Goal: Information Seeking & Learning: Check status

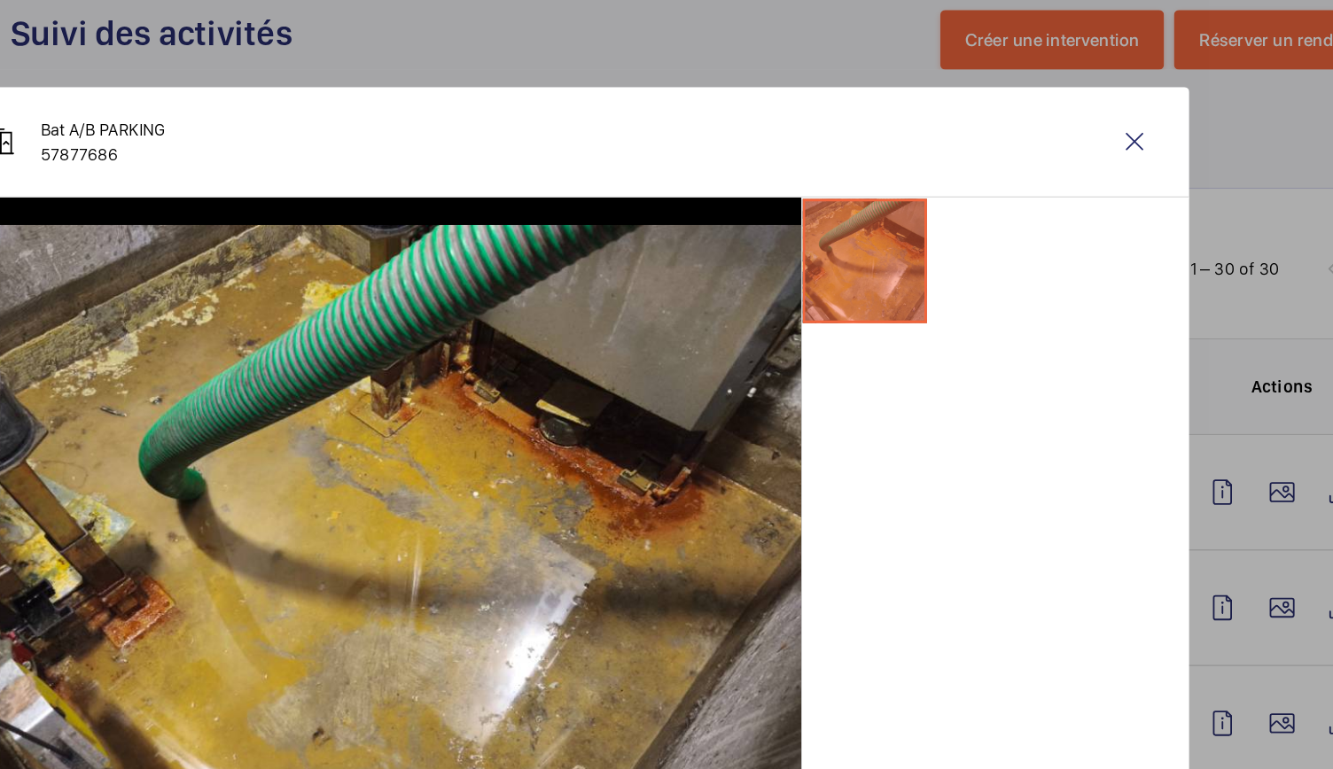
scroll to position [276, 0]
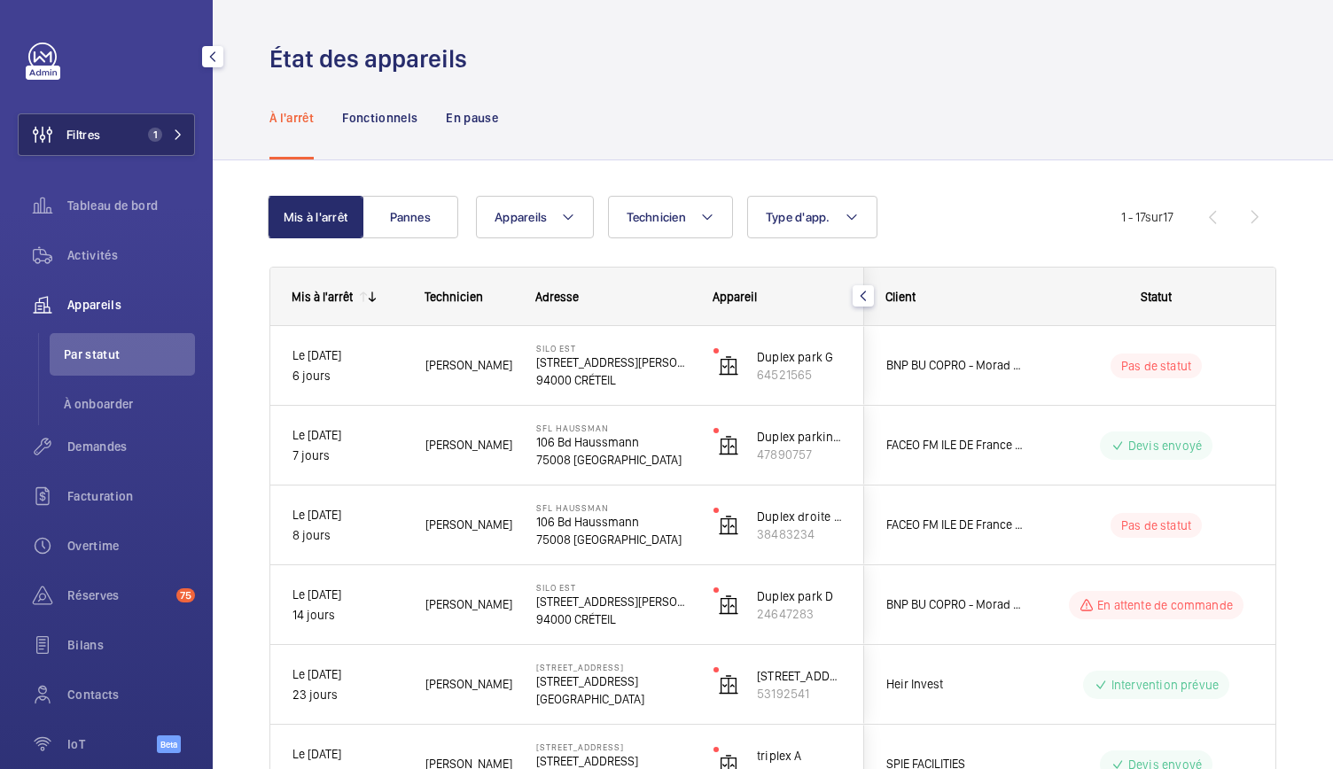
click at [131, 143] on button "Filtres 1" at bounding box center [106, 134] width 177 height 43
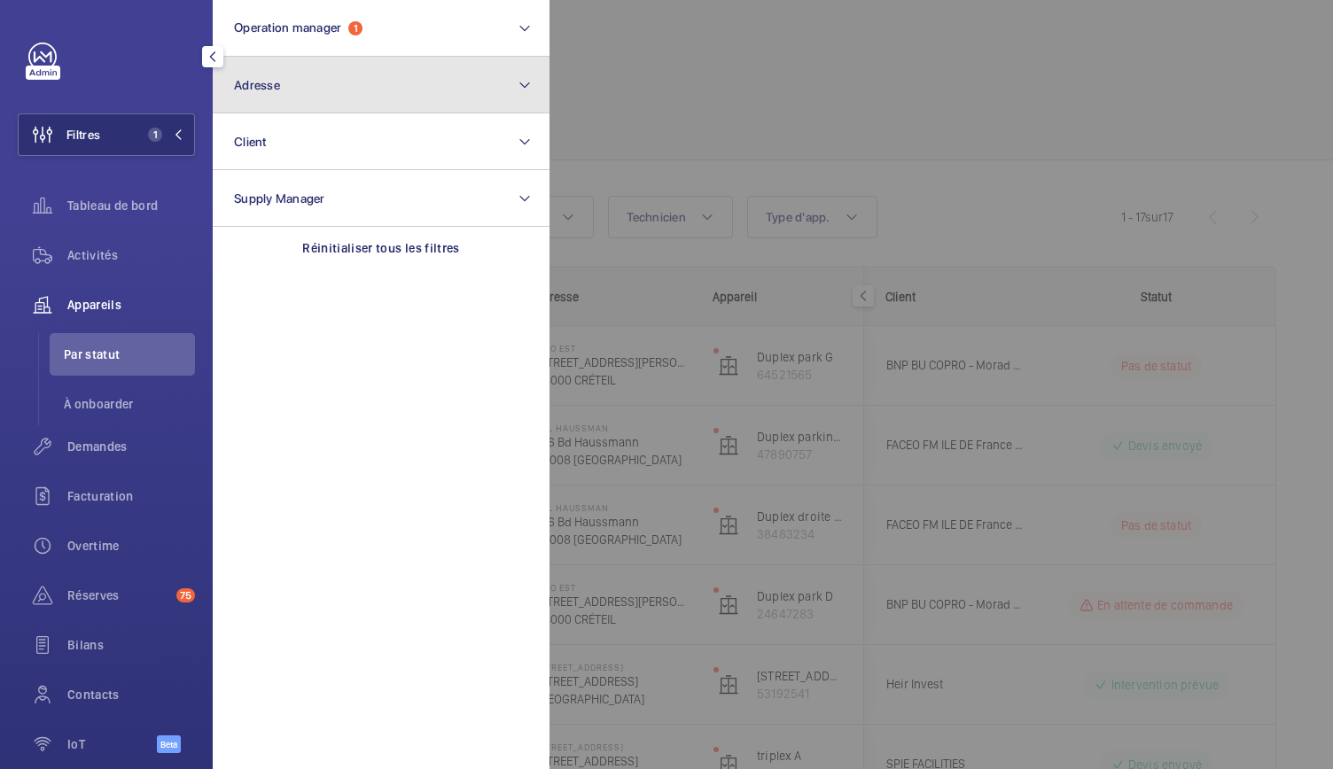
click at [285, 98] on button "Adresse" at bounding box center [381, 85] width 337 height 57
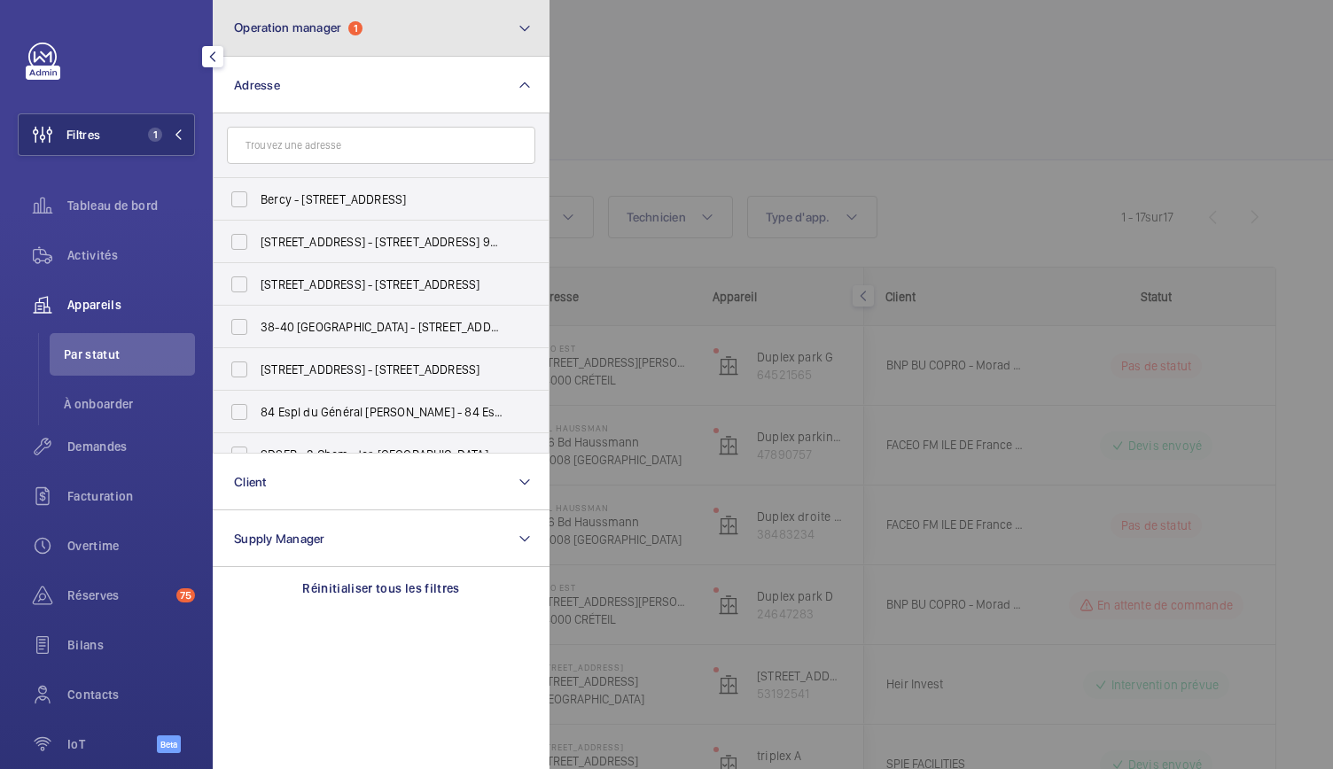
click at [337, 42] on button "Operation manager 1" at bounding box center [381, 28] width 337 height 57
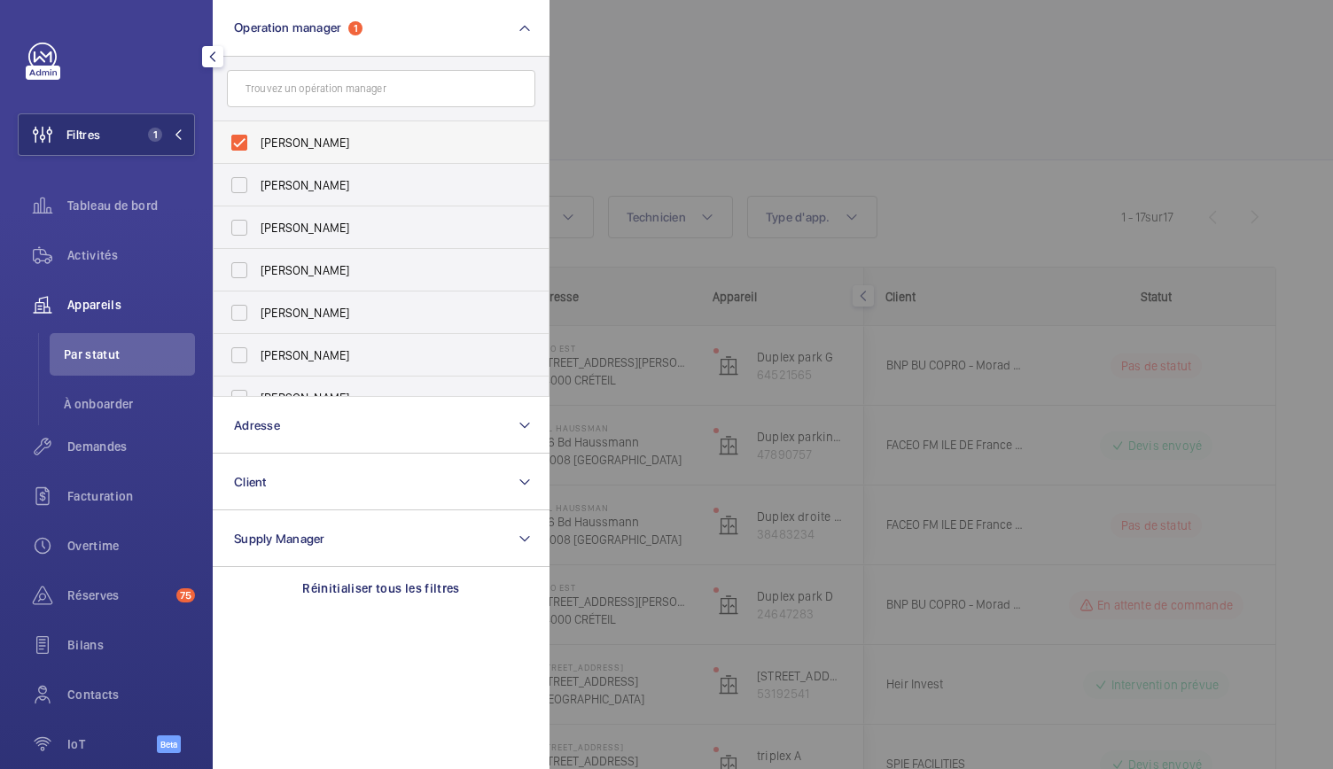
click at [238, 139] on label "[PERSON_NAME]" at bounding box center [368, 142] width 308 height 43
click at [238, 139] on input "[PERSON_NAME]" at bounding box center [239, 142] width 35 height 35
checkbox input "false"
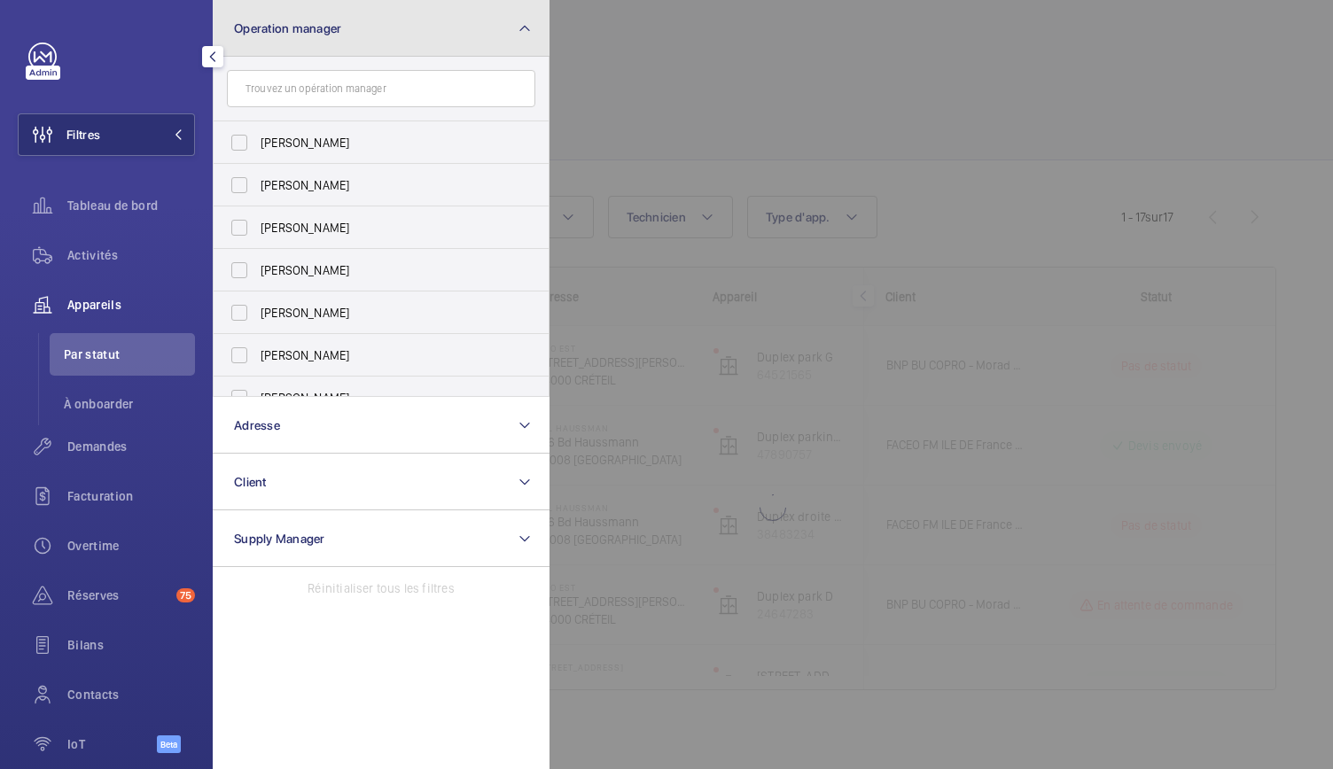
click at [362, 19] on button "Operation manager" at bounding box center [381, 28] width 337 height 57
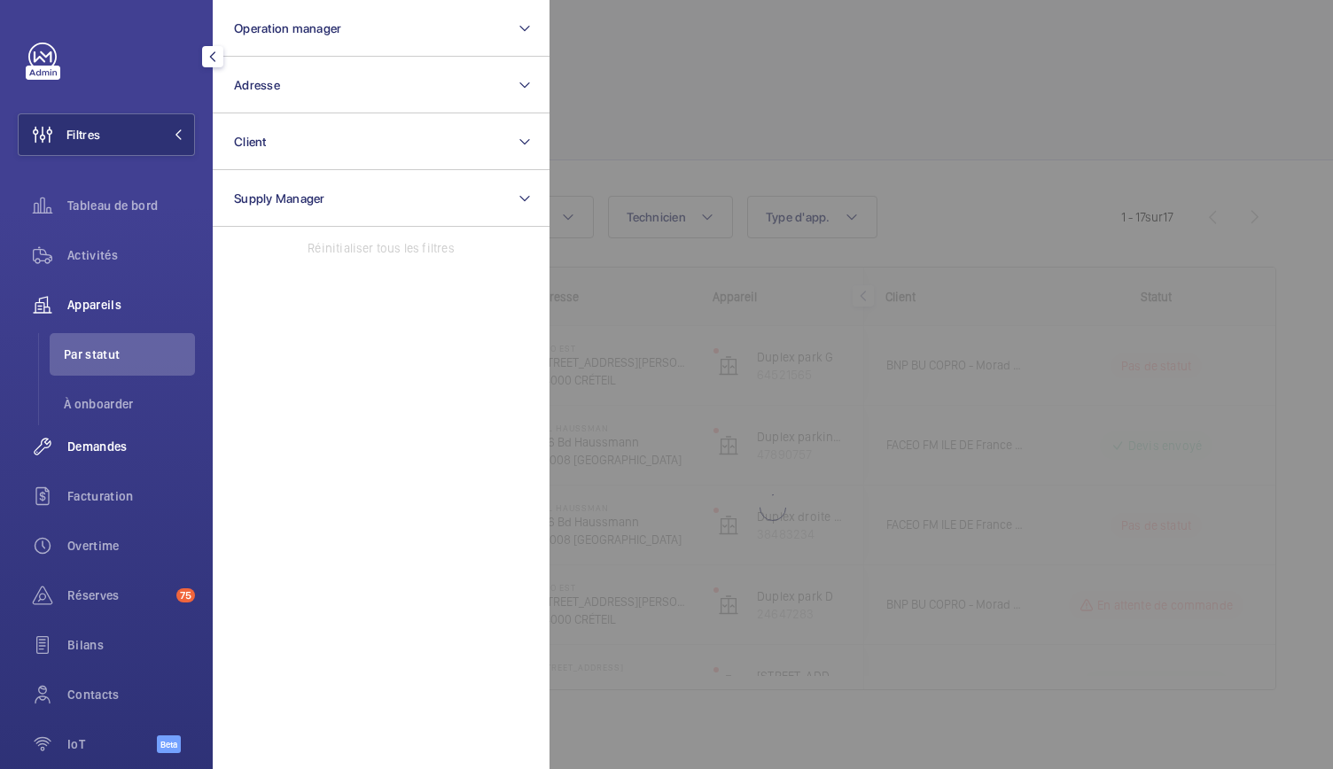
click at [121, 452] on span "Demandes" at bounding box center [131, 447] width 128 height 18
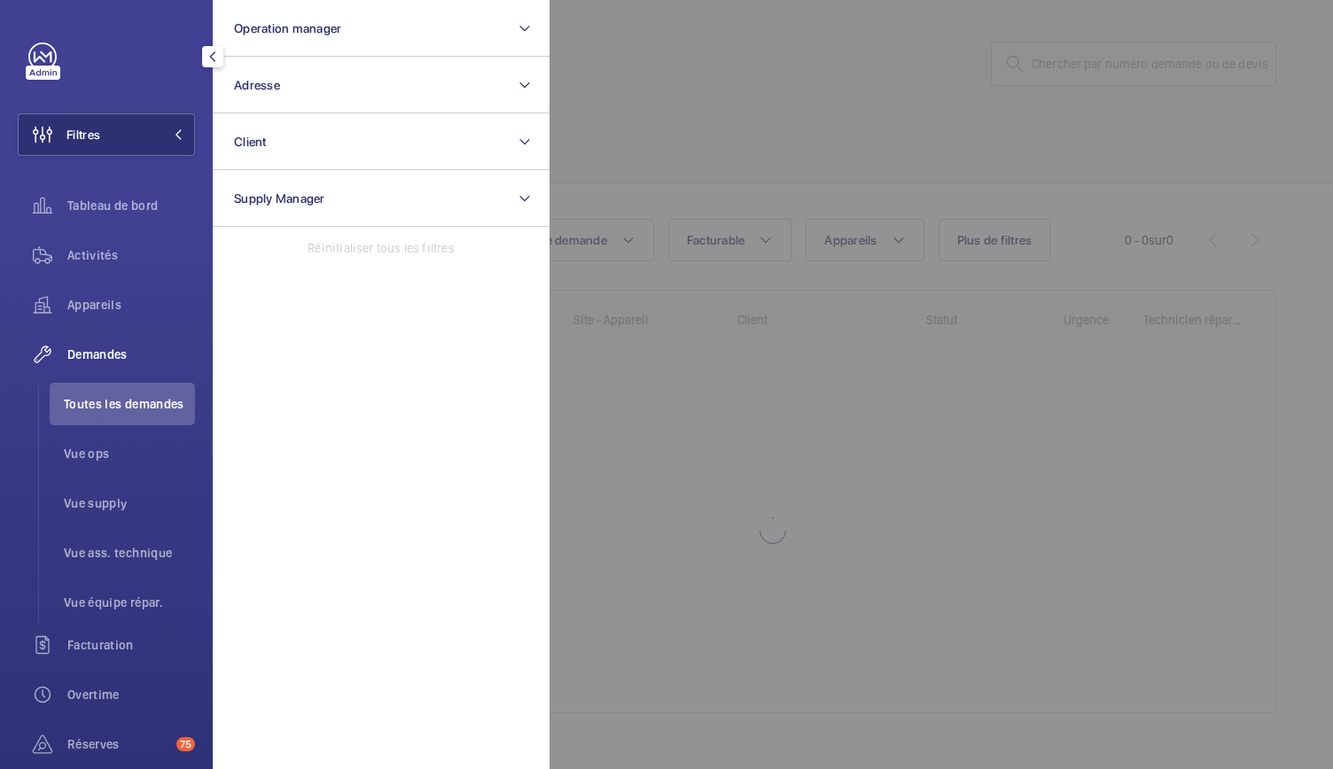
click at [1007, 91] on div at bounding box center [1215, 384] width 1333 height 769
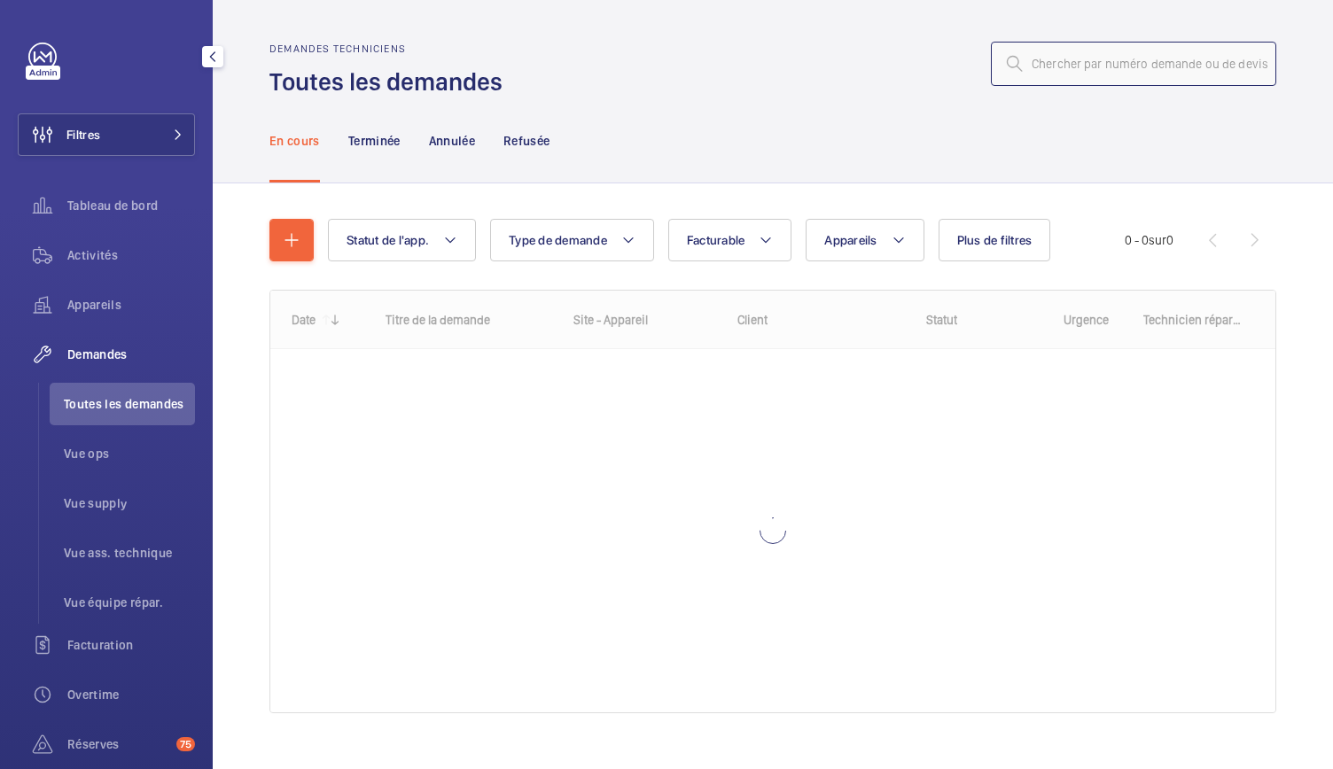
click at [1017, 69] on input "text" at bounding box center [1133, 64] width 285 height 44
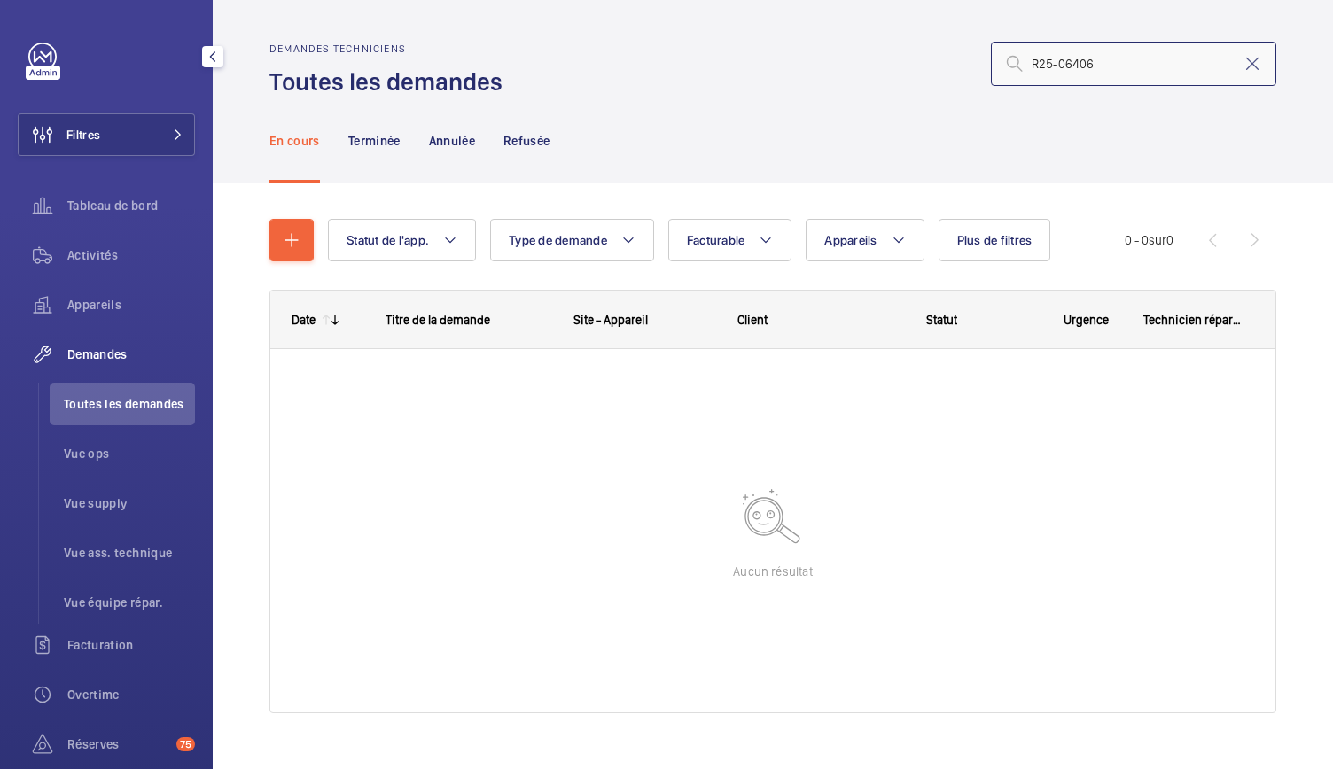
click at [1017, 68] on input "R25-06406" at bounding box center [1133, 64] width 285 height 44
click at [1138, 63] on input "R25-06406" at bounding box center [1133, 64] width 285 height 44
type input "R"
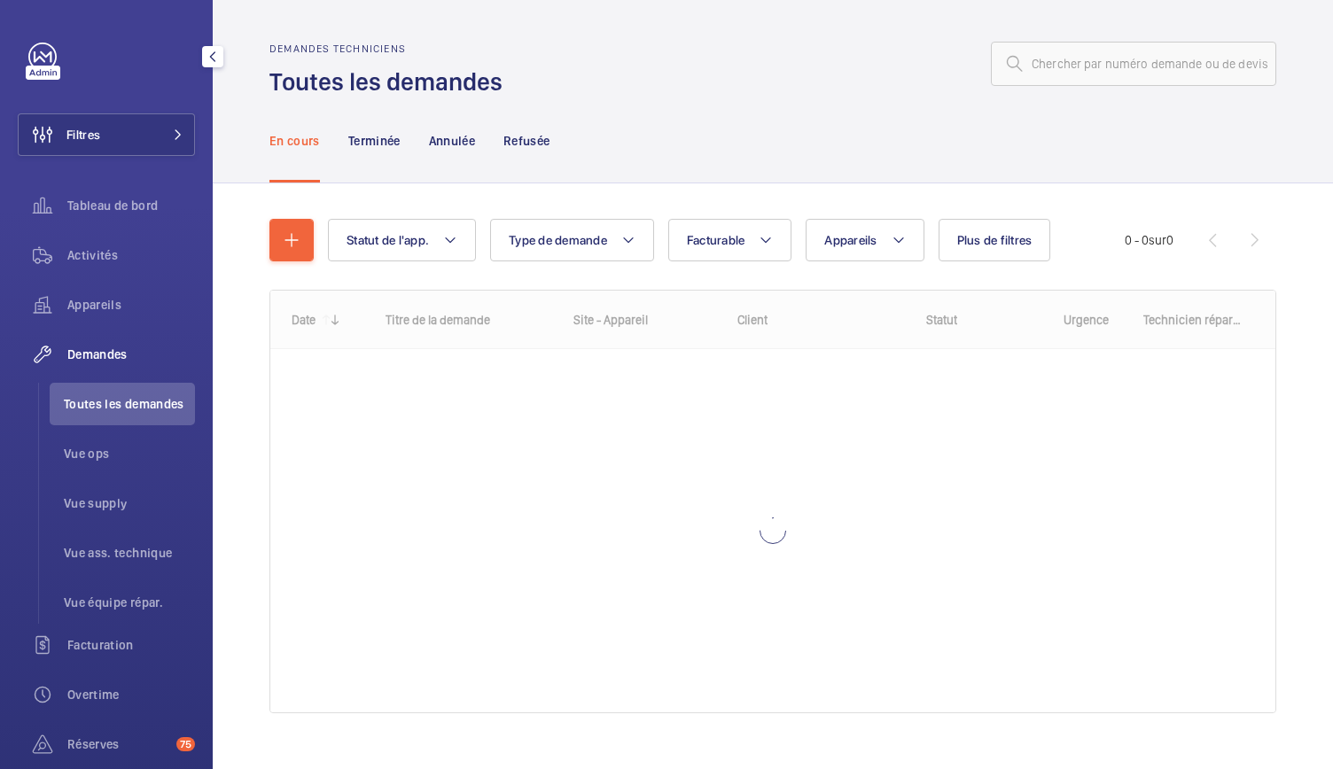
click at [683, 166] on div "En cours Terminée Annulée Refusée" at bounding box center [772, 140] width 1007 height 84
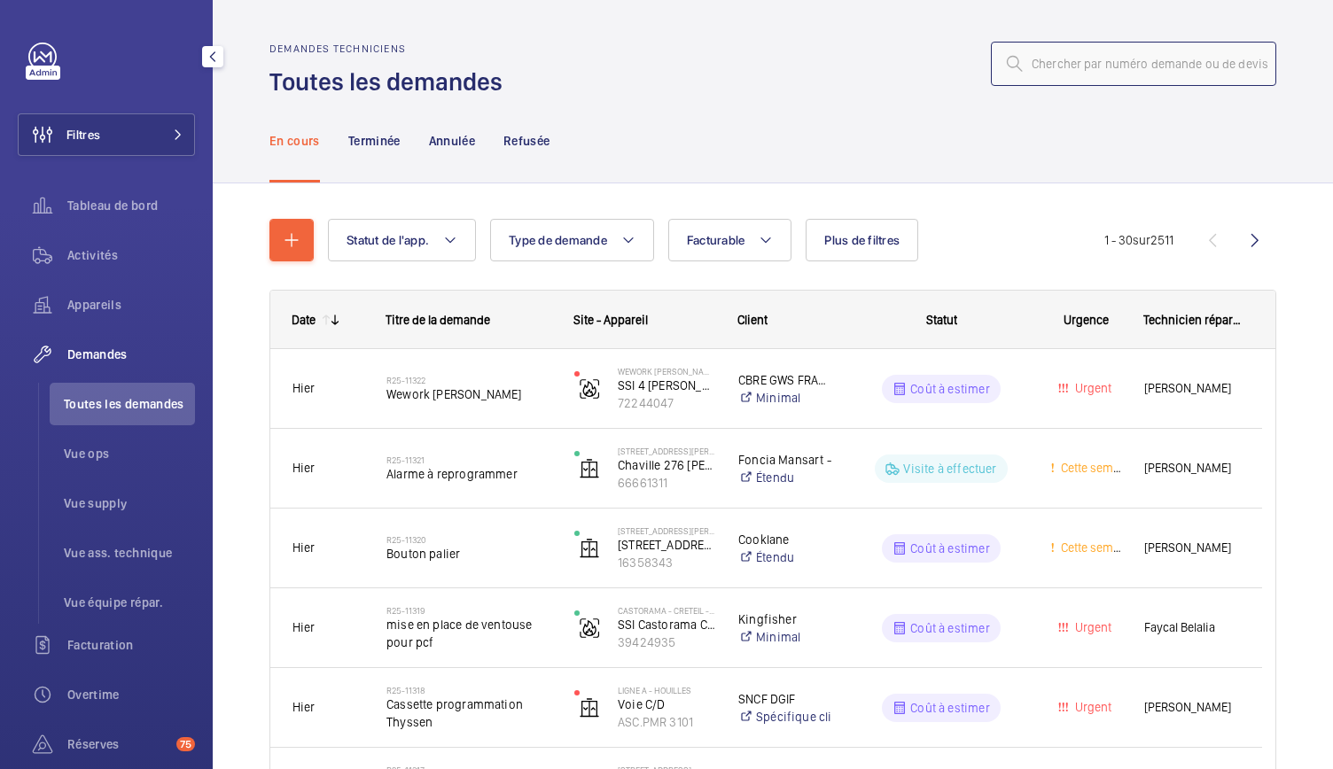
click at [1055, 54] on input "text" at bounding box center [1133, 64] width 285 height 44
paste input "R25-06406"
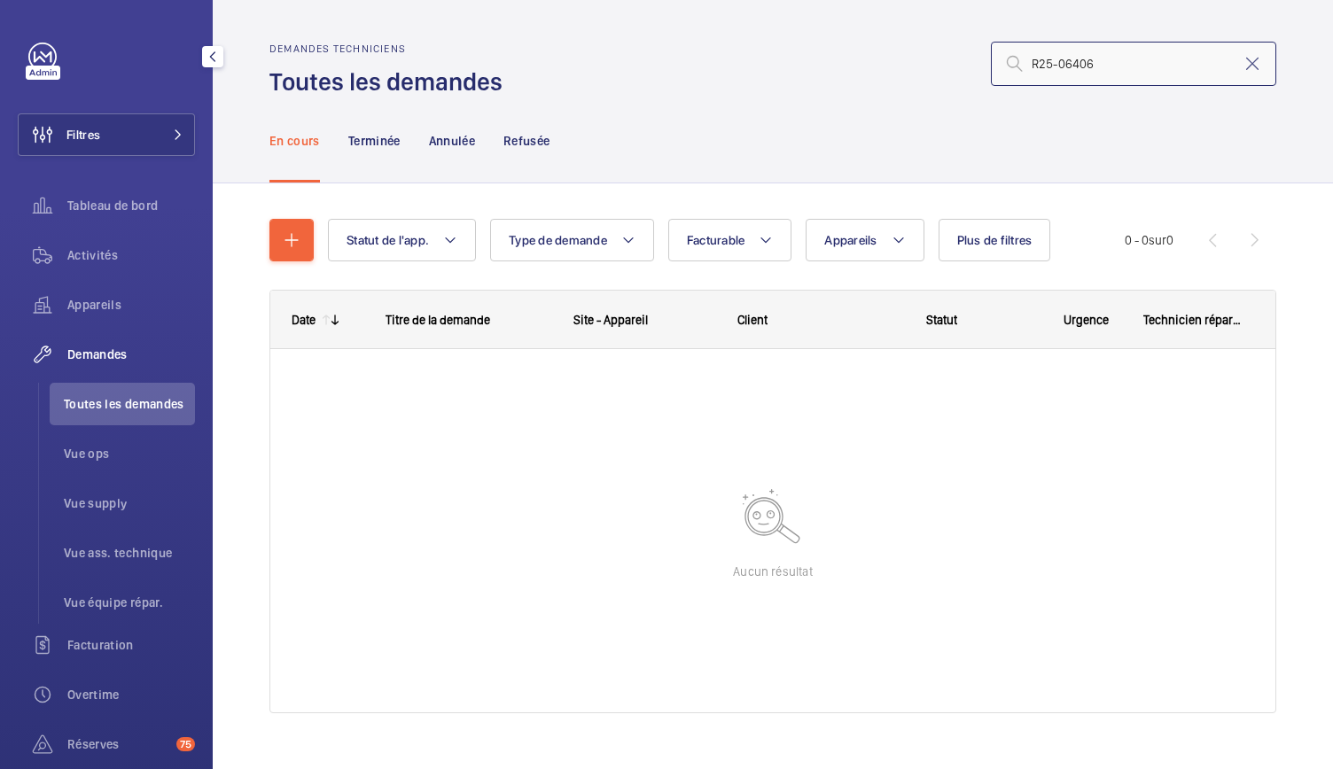
click at [1058, 70] on input "R25-06406" at bounding box center [1133, 64] width 285 height 44
click at [1051, 72] on input "R25-06406" at bounding box center [1133, 64] width 285 height 44
type input "R25-06406"
click at [165, 137] on span at bounding box center [172, 134] width 21 height 11
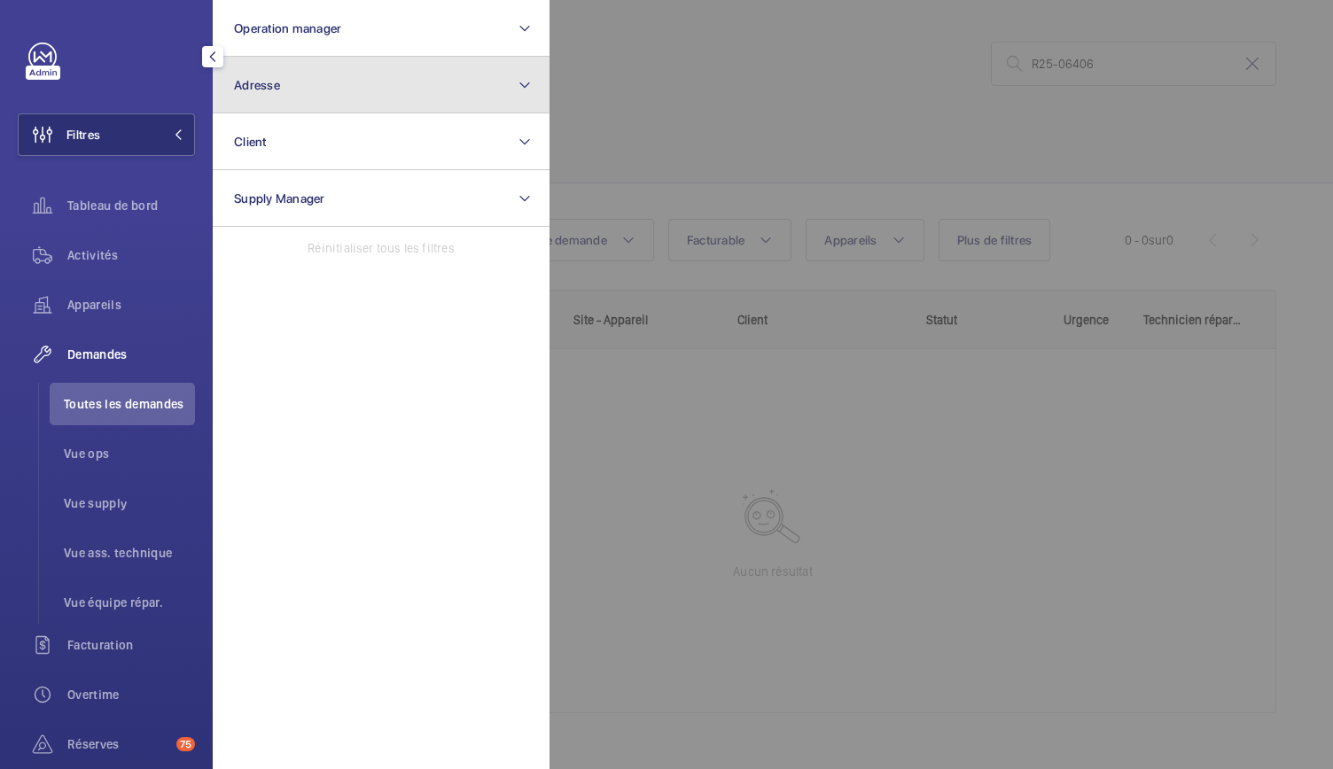
click at [502, 92] on button "Adresse" at bounding box center [381, 85] width 337 height 57
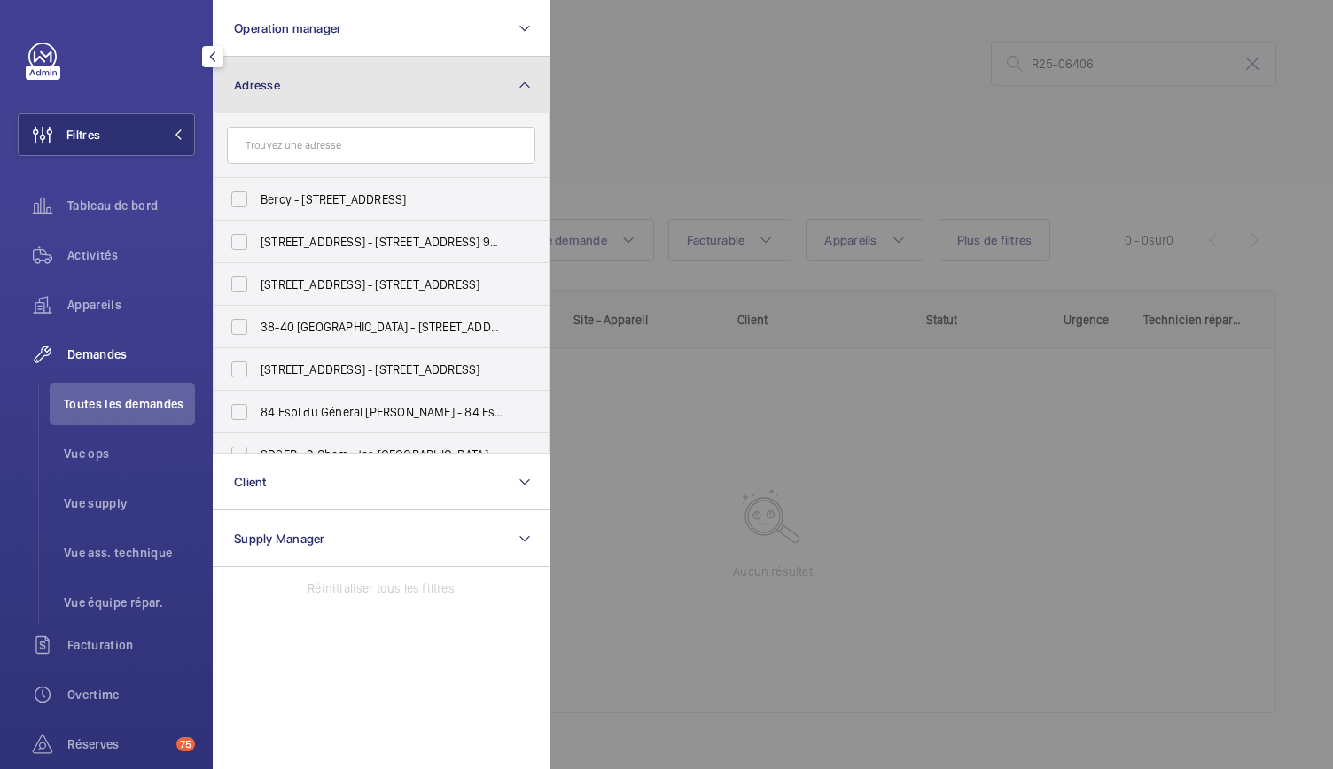
click at [502, 92] on button "Adresse" at bounding box center [381, 85] width 337 height 57
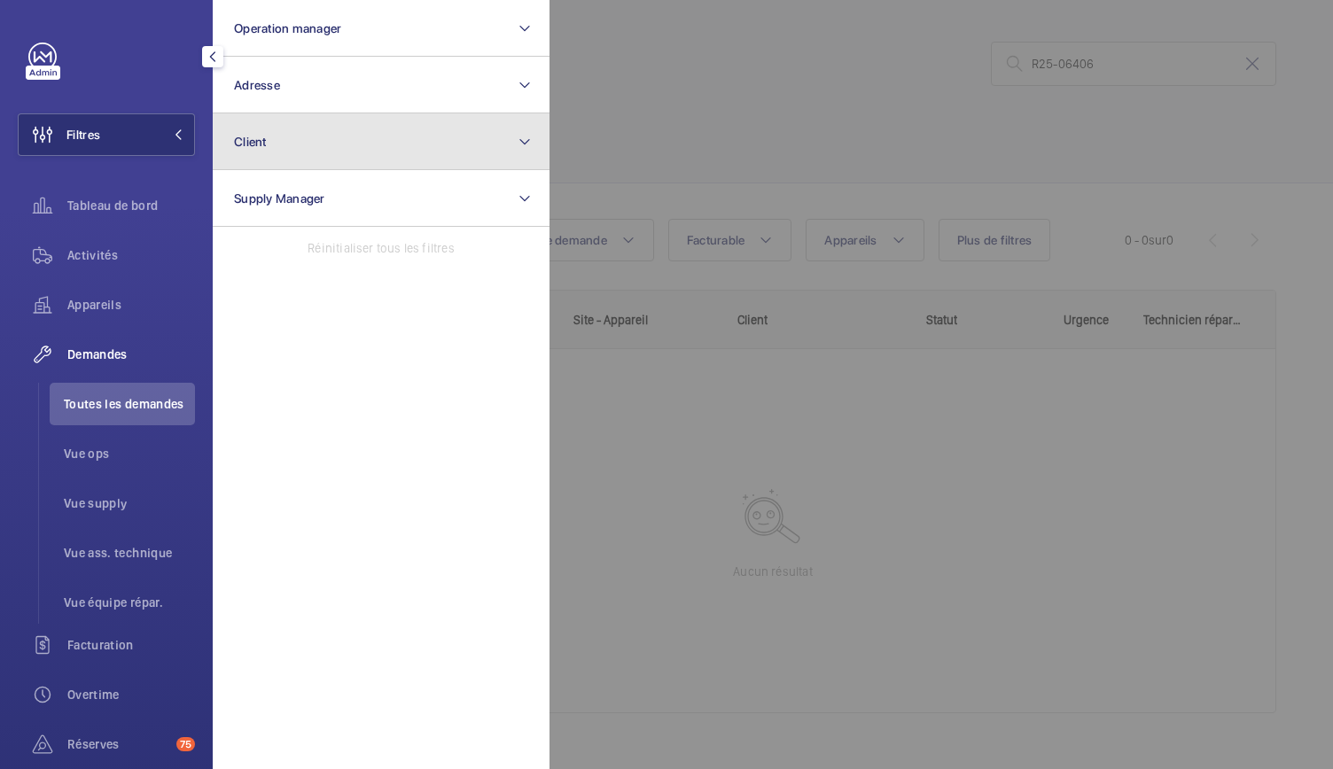
click at [471, 141] on button "Client" at bounding box center [381, 141] width 337 height 57
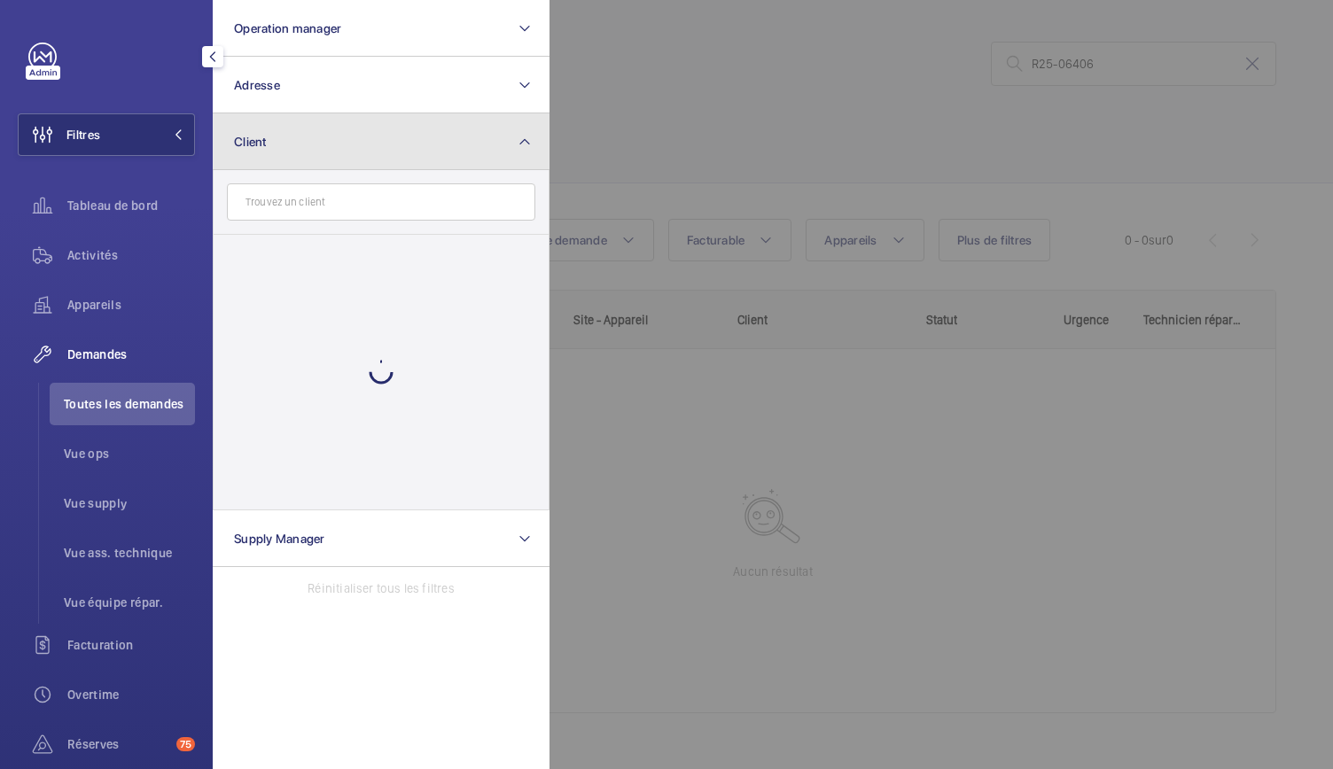
click at [471, 141] on button "Client" at bounding box center [381, 141] width 337 height 57
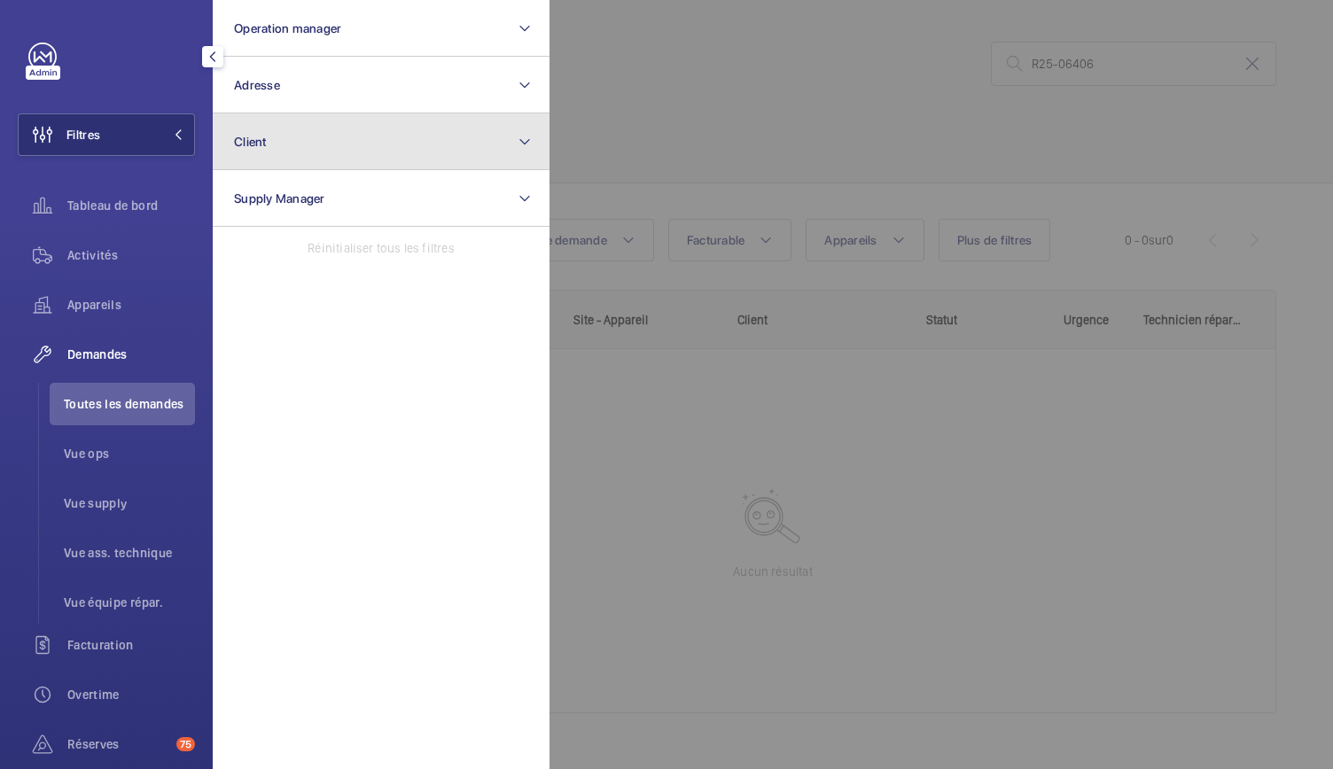
click at [460, 162] on button "Client" at bounding box center [381, 141] width 337 height 57
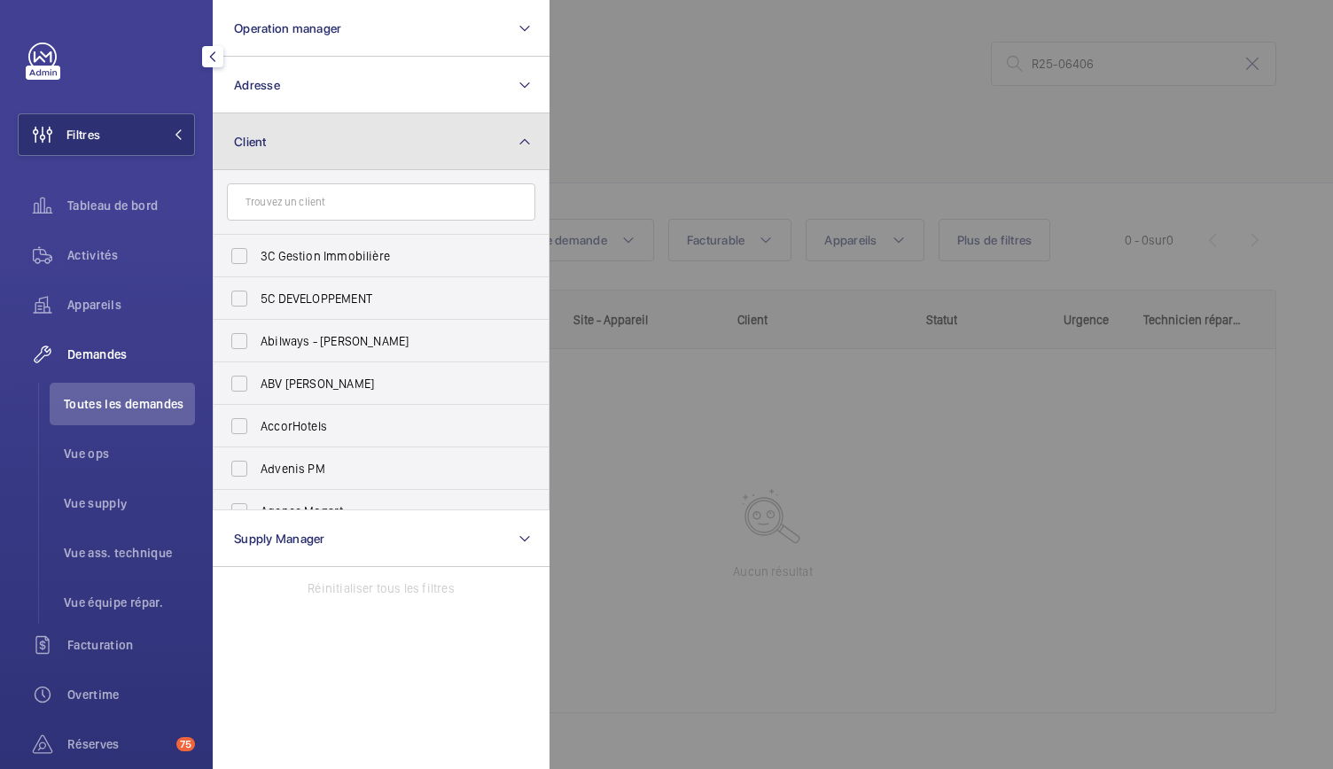
click at [492, 153] on button "Client" at bounding box center [381, 141] width 337 height 57
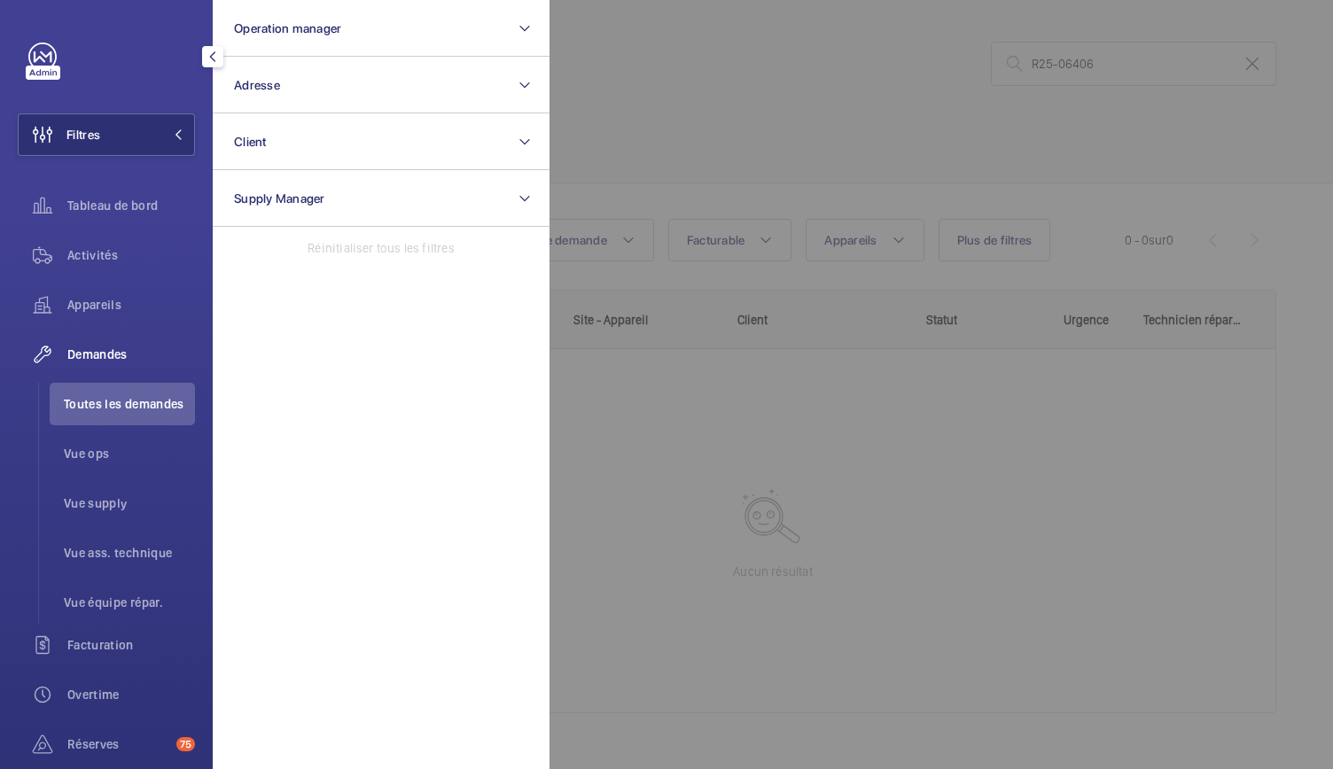
click at [693, 120] on div at bounding box center [1215, 384] width 1333 height 769
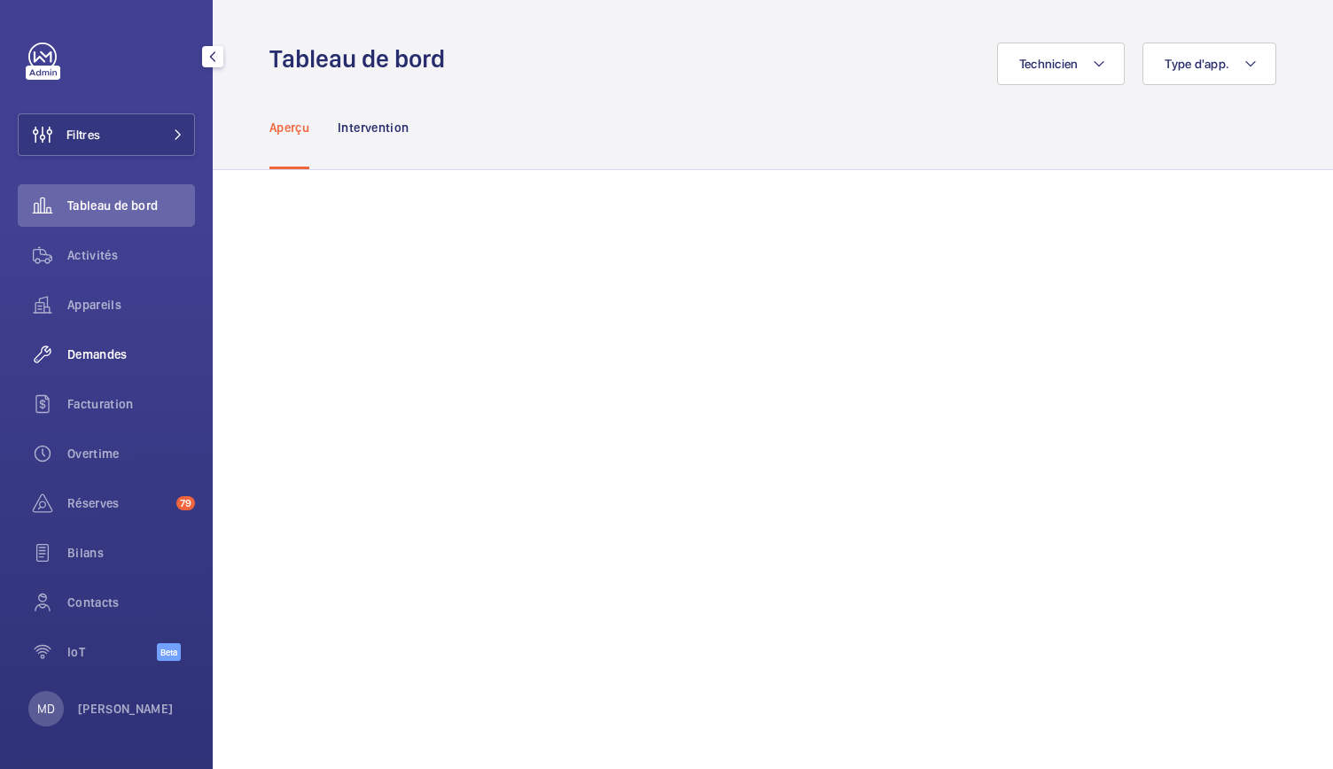
click at [128, 355] on span "Demandes" at bounding box center [131, 355] width 128 height 18
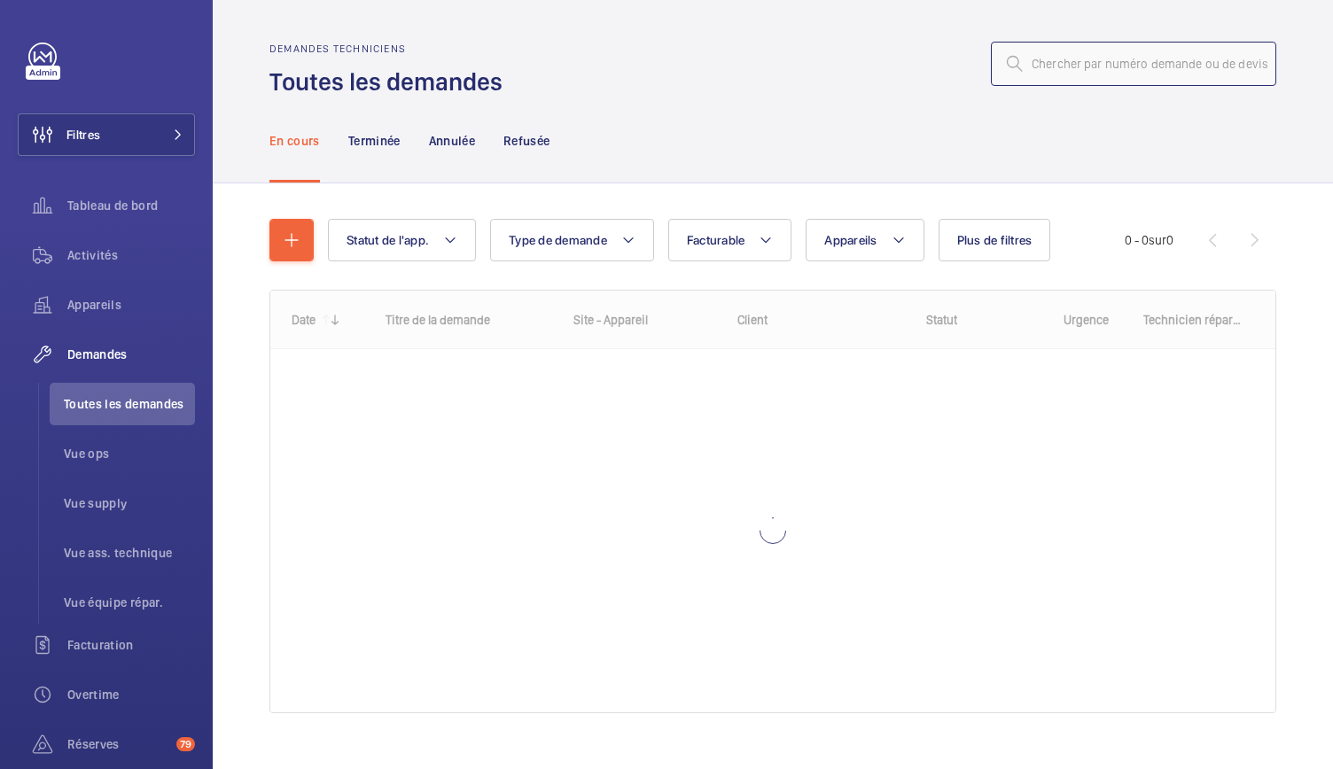
click at [1038, 70] on input "text" at bounding box center [1133, 64] width 285 height 44
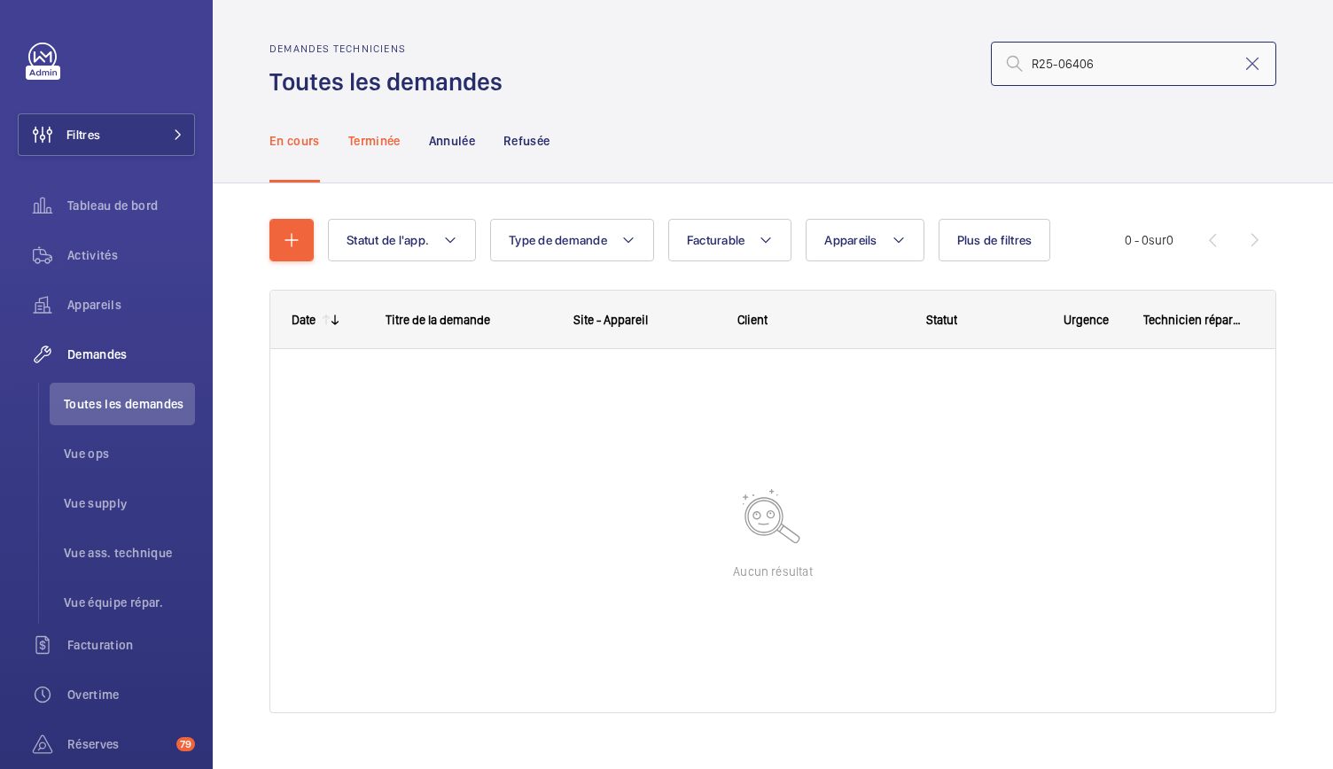
type input "R25-06406"
click at [370, 157] on div "Terminée" at bounding box center [374, 140] width 52 height 84
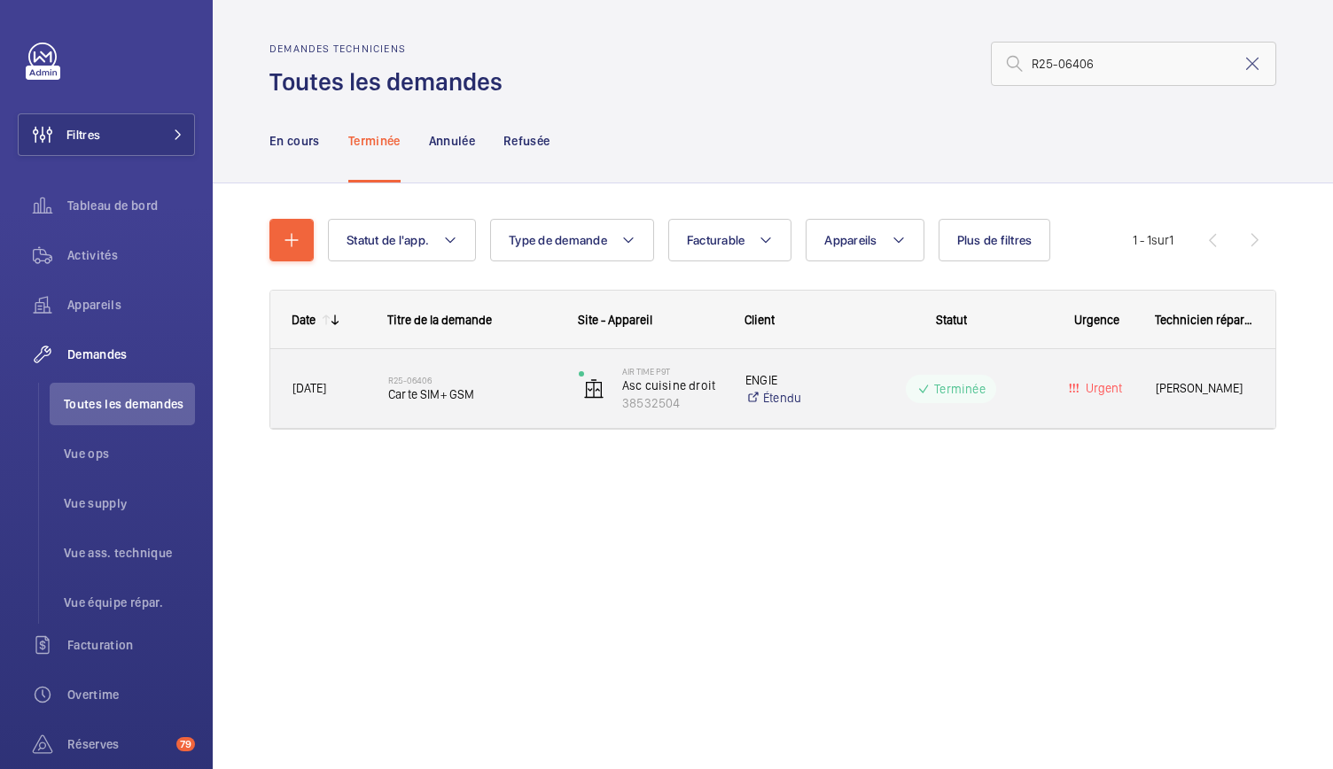
click at [462, 401] on span "Carte SIM+ GSM" at bounding box center [471, 394] width 167 height 18
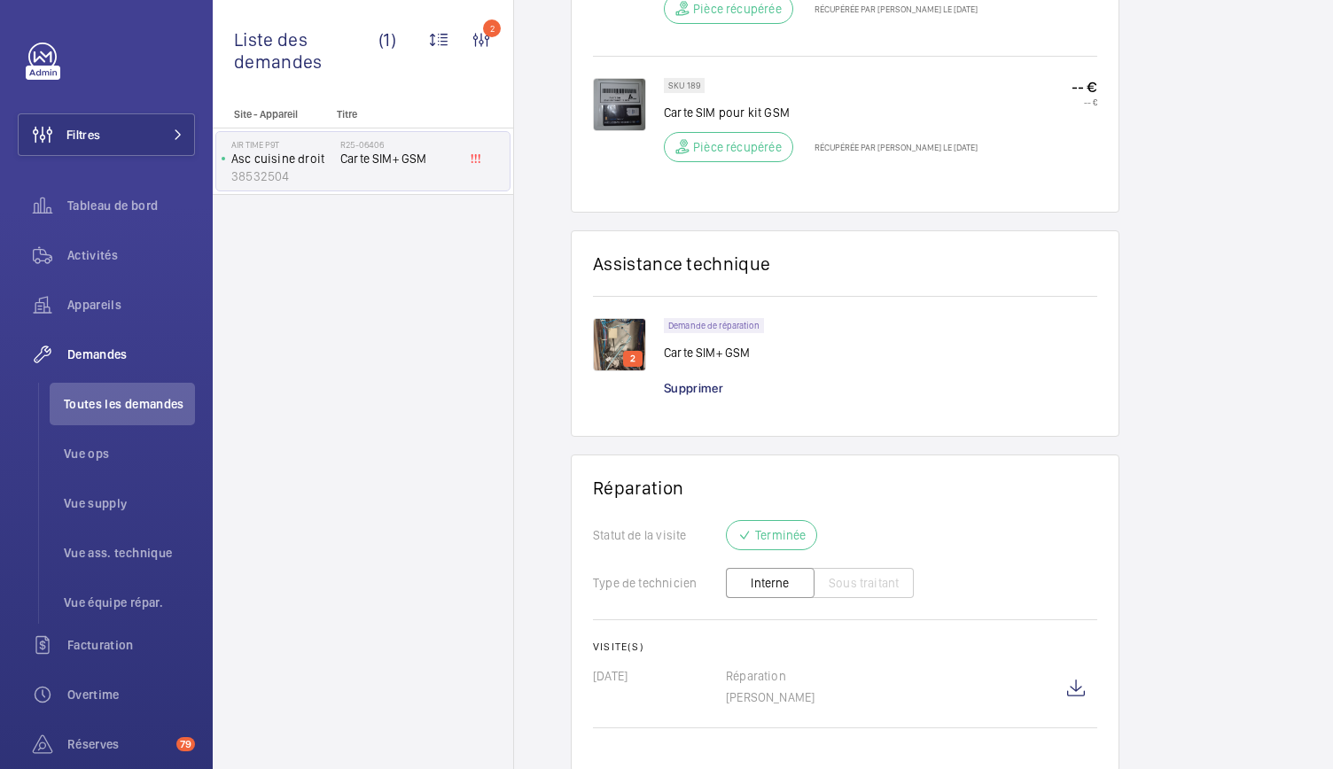
scroll to position [1346, 0]
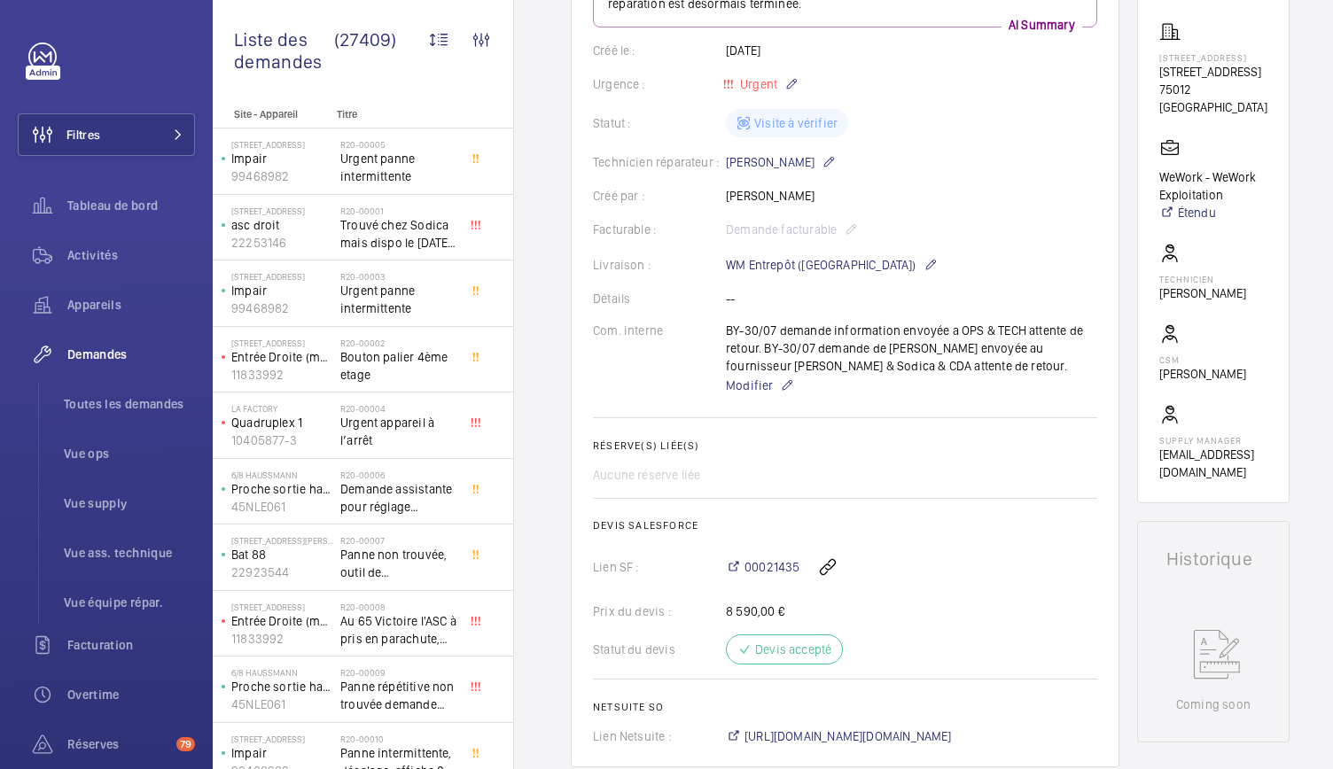
scroll to position [334, 0]
